Goal: Browse casually

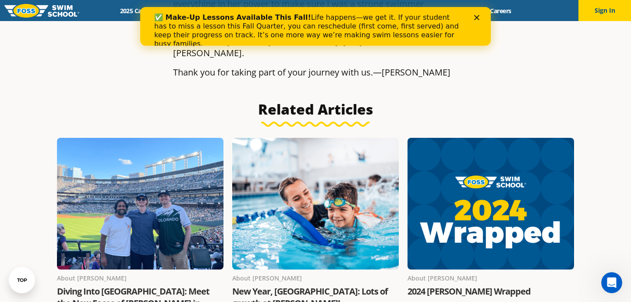
scroll to position [1725, 0]
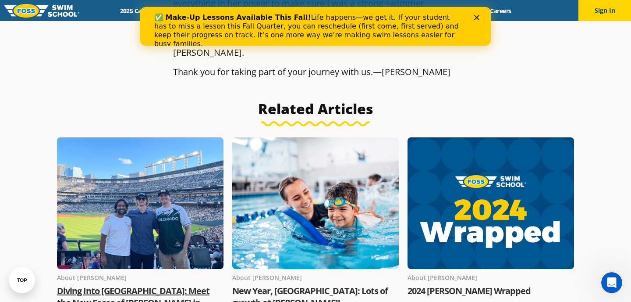
click at [96, 285] on link "Diving Into [GEOGRAPHIC_DATA]: Meet the New Faces of [PERSON_NAME] in [US_STATE]" at bounding box center [133, 303] width 153 height 36
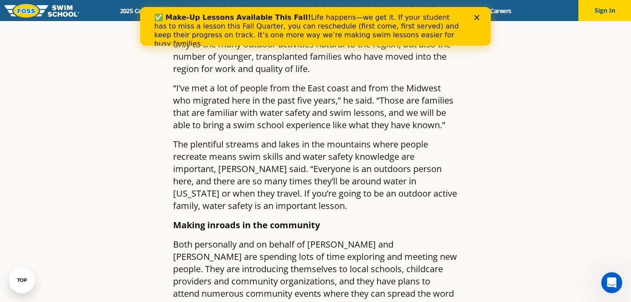
scroll to position [918, 0]
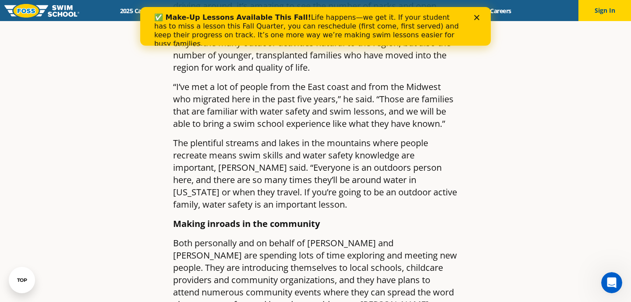
click at [476, 12] on div "✅ Make-Up Lessons Available This Fall! Life happens—we get it. If your student …" at bounding box center [315, 31] width 323 height 40
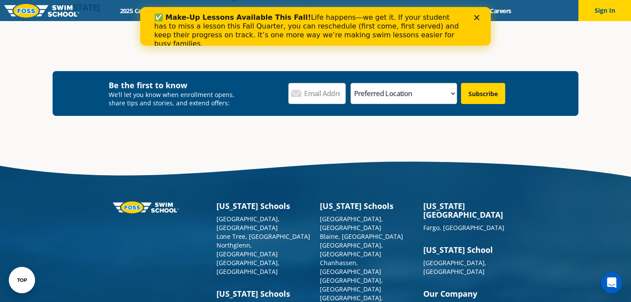
scroll to position [2033, 0]
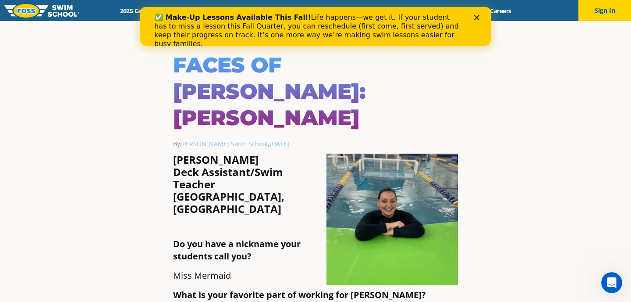
click at [477, 15] on icon "Close" at bounding box center [476, 17] width 5 height 5
